Goal: Task Accomplishment & Management: Manage account settings

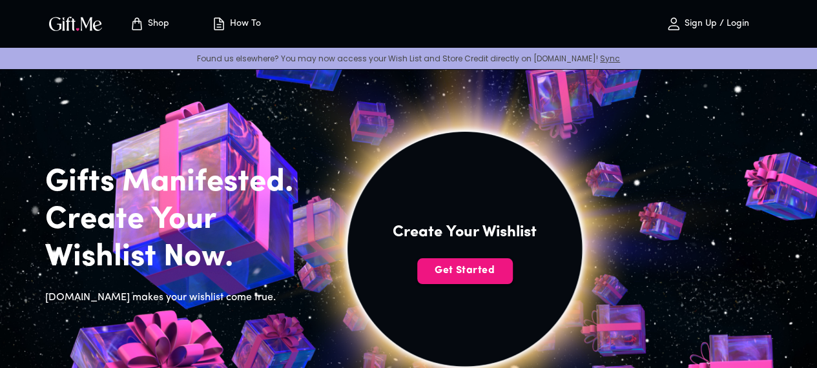
click at [694, 22] on p "Sign Up / Login" at bounding box center [716, 24] width 68 height 11
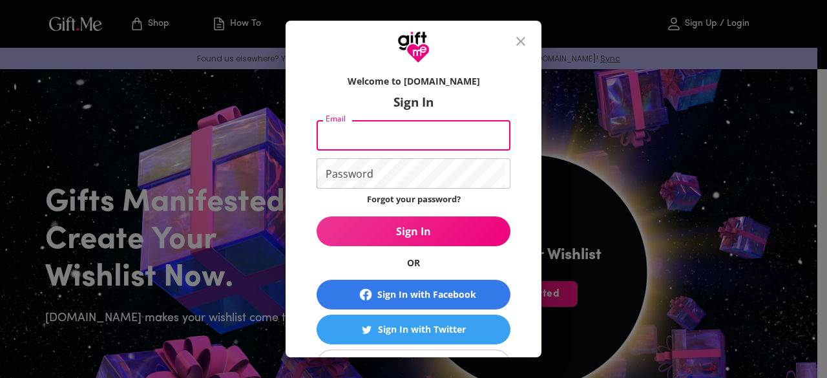
click at [451, 138] on input "Email" at bounding box center [411, 135] width 189 height 30
type input "[EMAIL_ADDRESS][DOMAIN_NAME]"
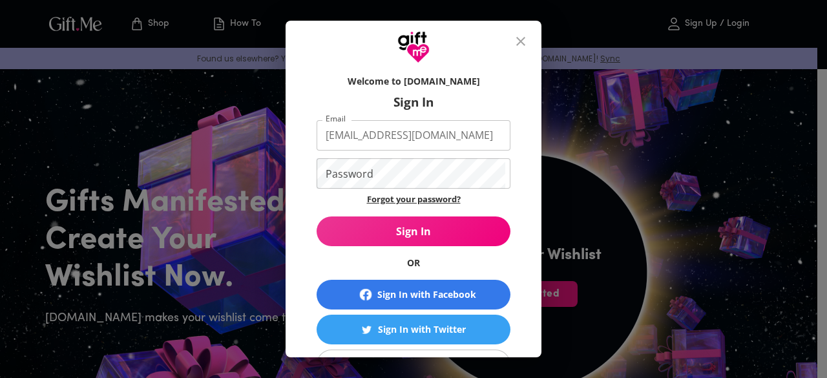
click at [399, 196] on link "Forgot your password?" at bounding box center [414, 199] width 94 height 12
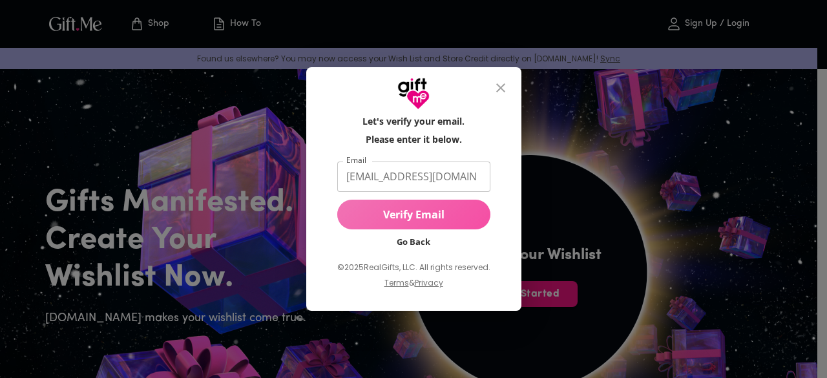
click at [379, 224] on button "Verify Email" at bounding box center [413, 215] width 153 height 30
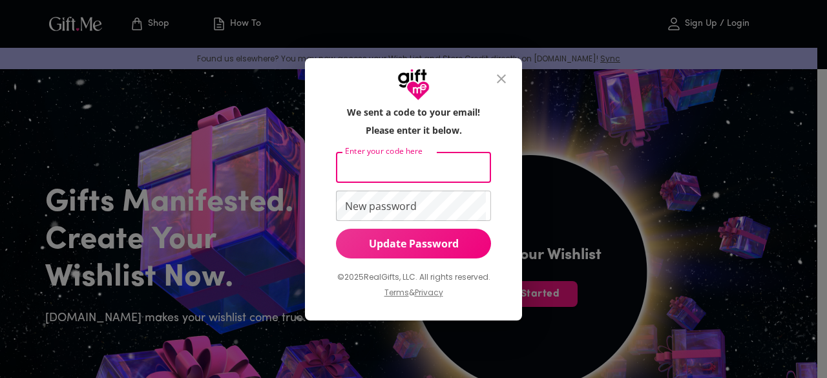
click at [370, 172] on input "Enter your code here" at bounding box center [411, 168] width 151 height 30
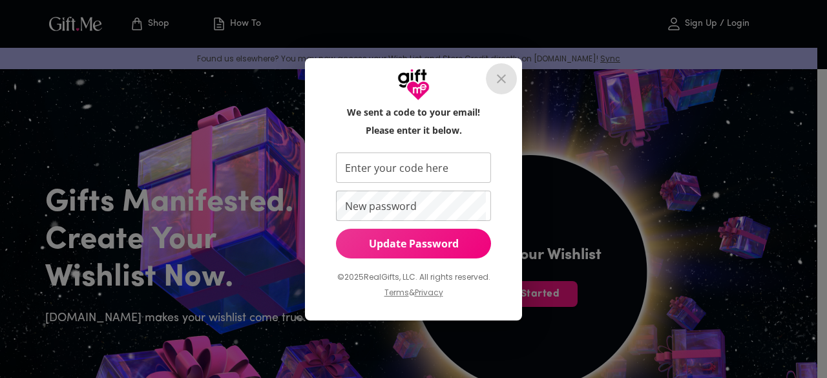
click at [499, 83] on icon "close" at bounding box center [502, 79] width 16 height 16
